Goal: Transaction & Acquisition: Book appointment/travel/reservation

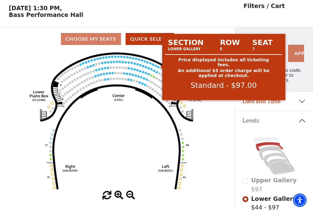
scroll to position [29, 0]
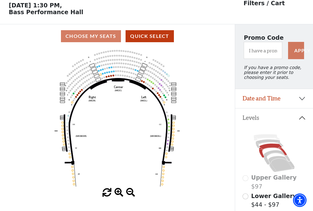
scroll to position [29, 0]
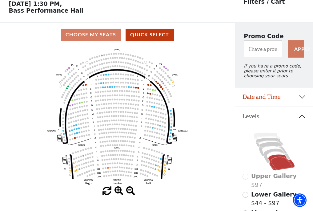
scroll to position [29, 0]
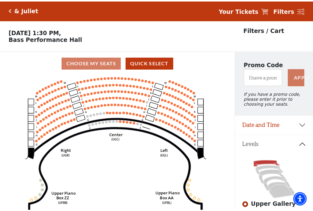
scroll to position [29, 0]
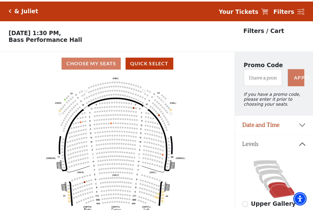
scroll to position [29, 0]
